Goal: Task Accomplishment & Management: Manage account settings

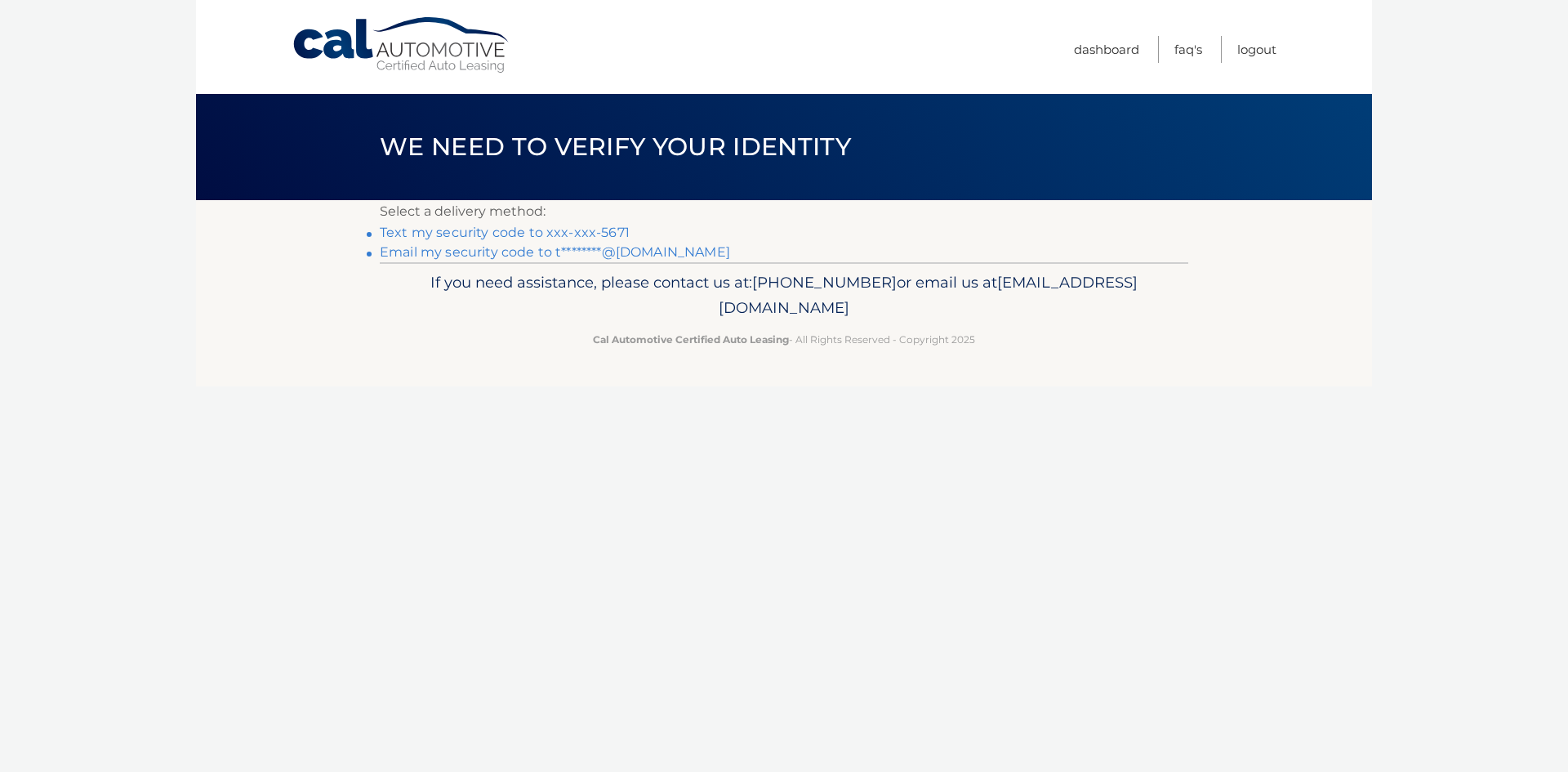
click at [596, 231] on link "Text my security code to xxx-xxx-5671" at bounding box center [504, 233] width 250 height 15
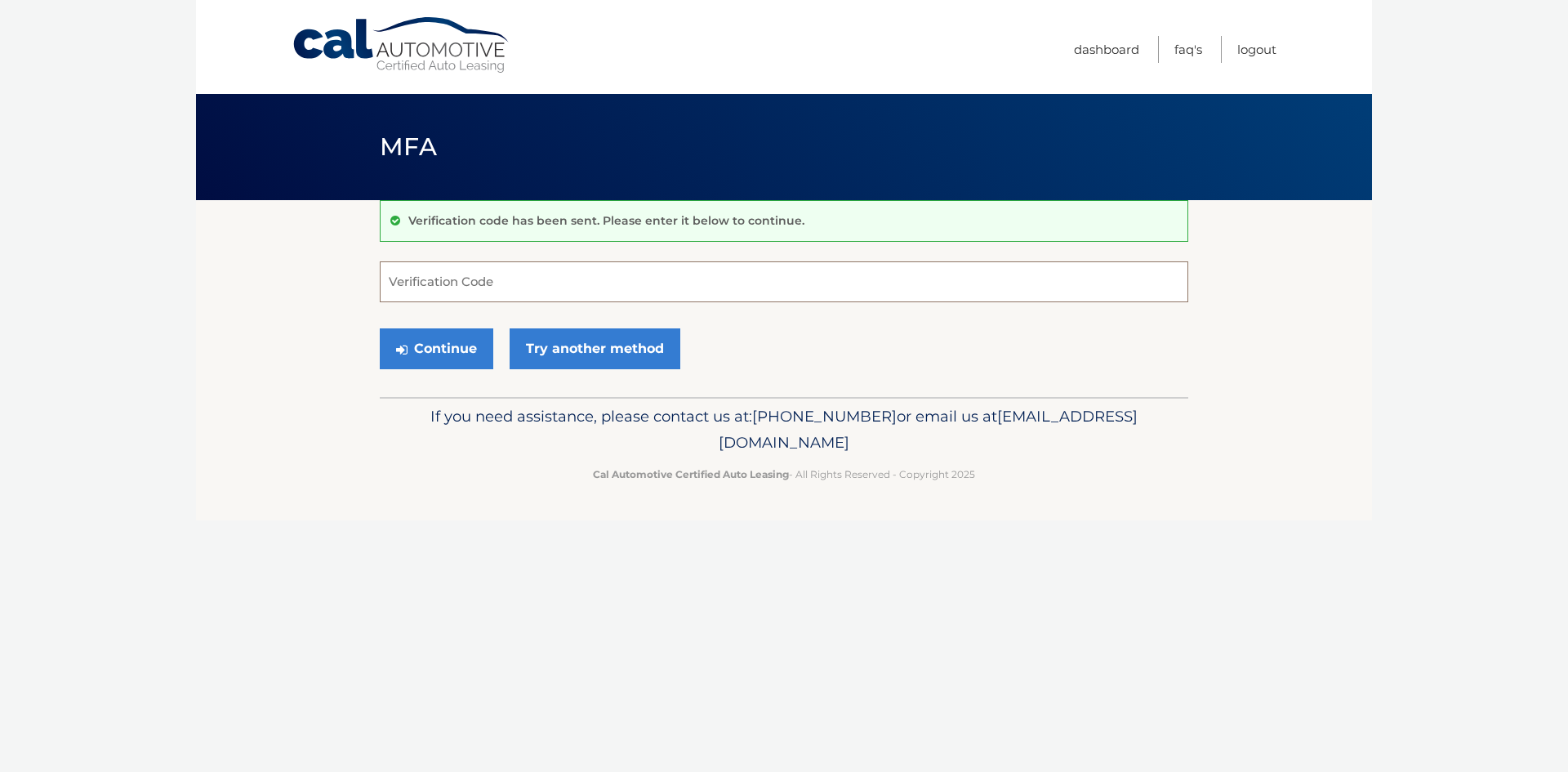
click at [462, 274] on input "Verification Code" at bounding box center [784, 282] width 809 height 41
type input "104714"
click at [447, 342] on button "Continue" at bounding box center [436, 349] width 114 height 41
